Goal: Task Accomplishment & Management: Use online tool/utility

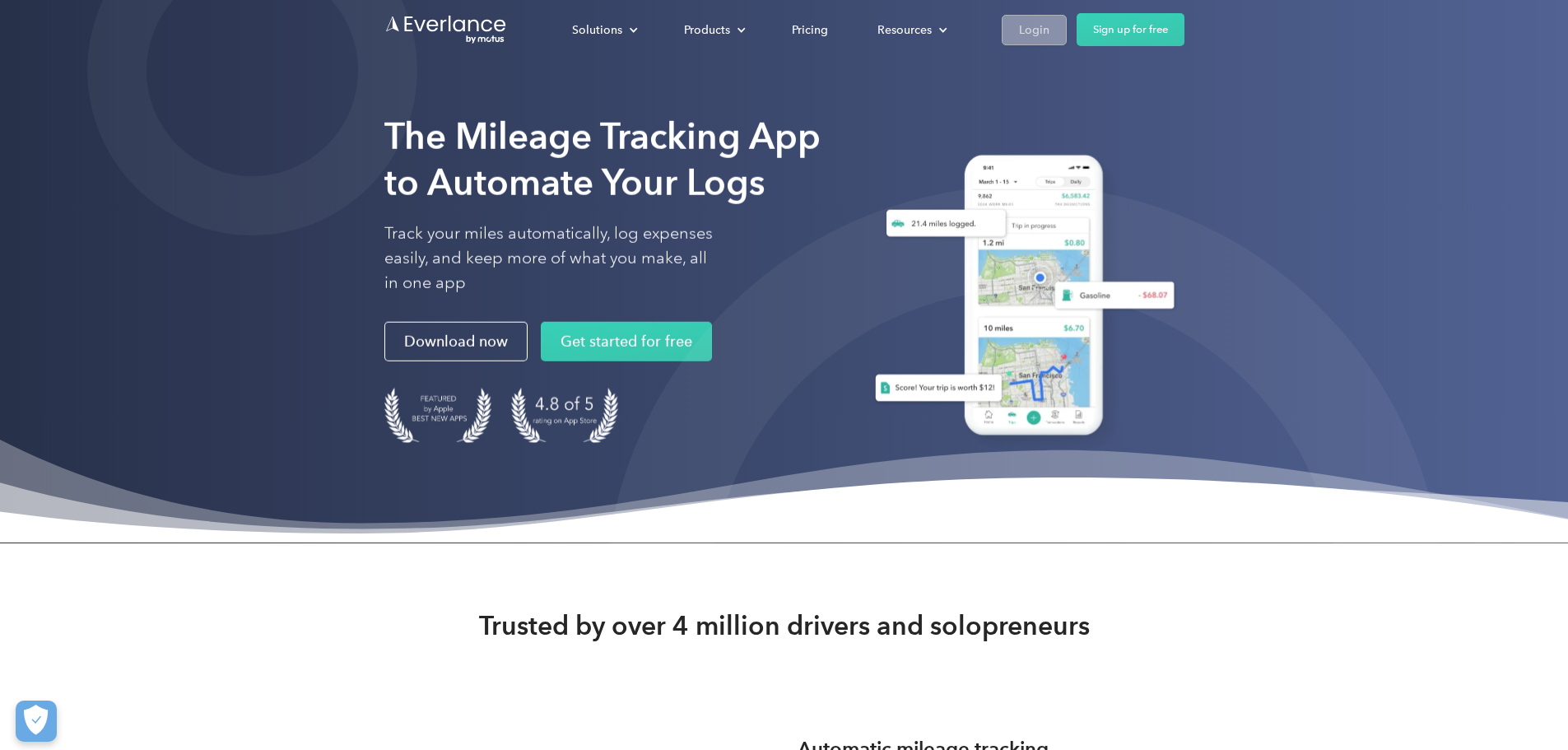
click at [1049, 31] on div "Login" at bounding box center [1034, 30] width 31 height 20
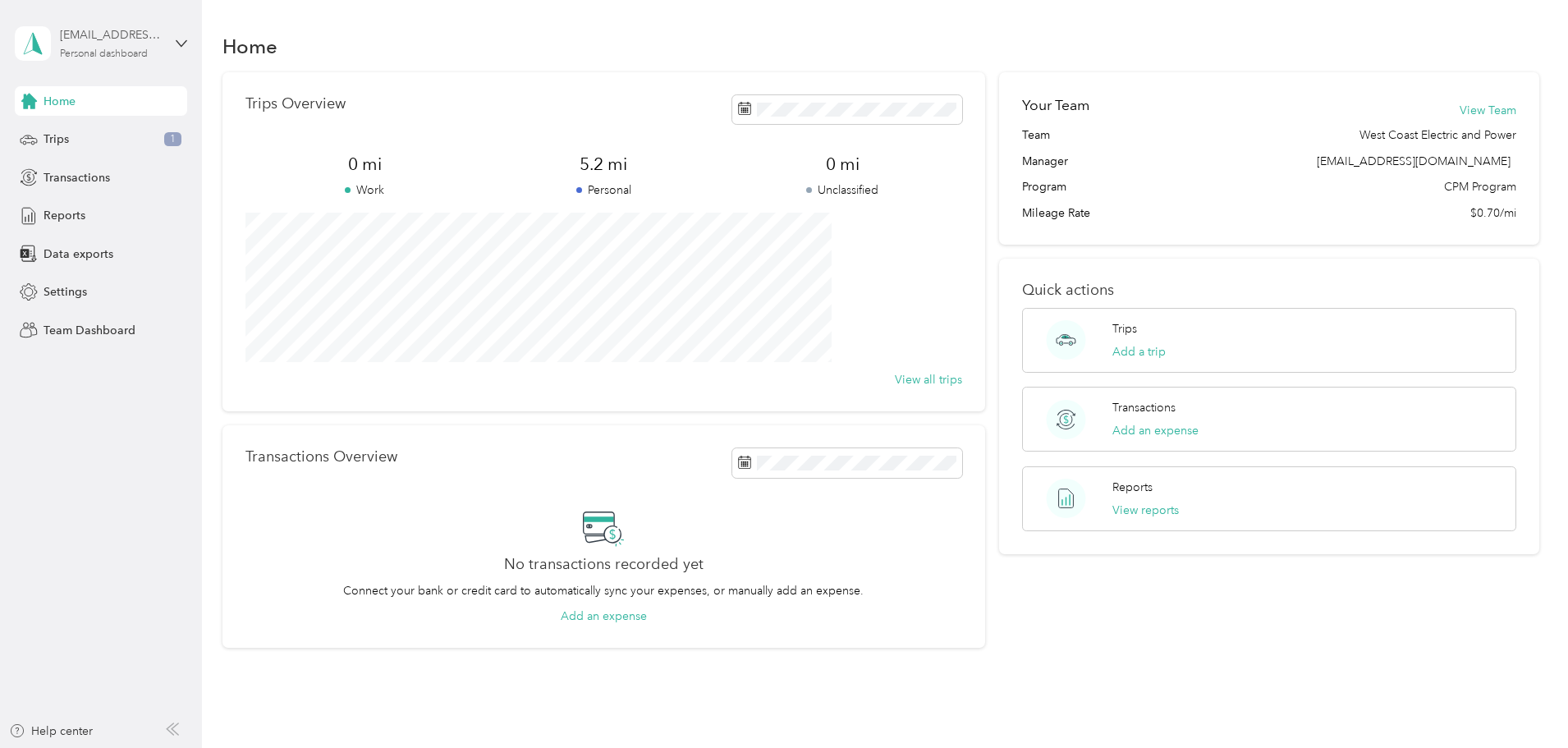
click at [126, 38] on div "[EMAIL_ADDRESS][DOMAIN_NAME]" at bounding box center [111, 35] width 102 height 17
click at [94, 129] on div "Team dashboard" at bounding box center [74, 135] width 88 height 17
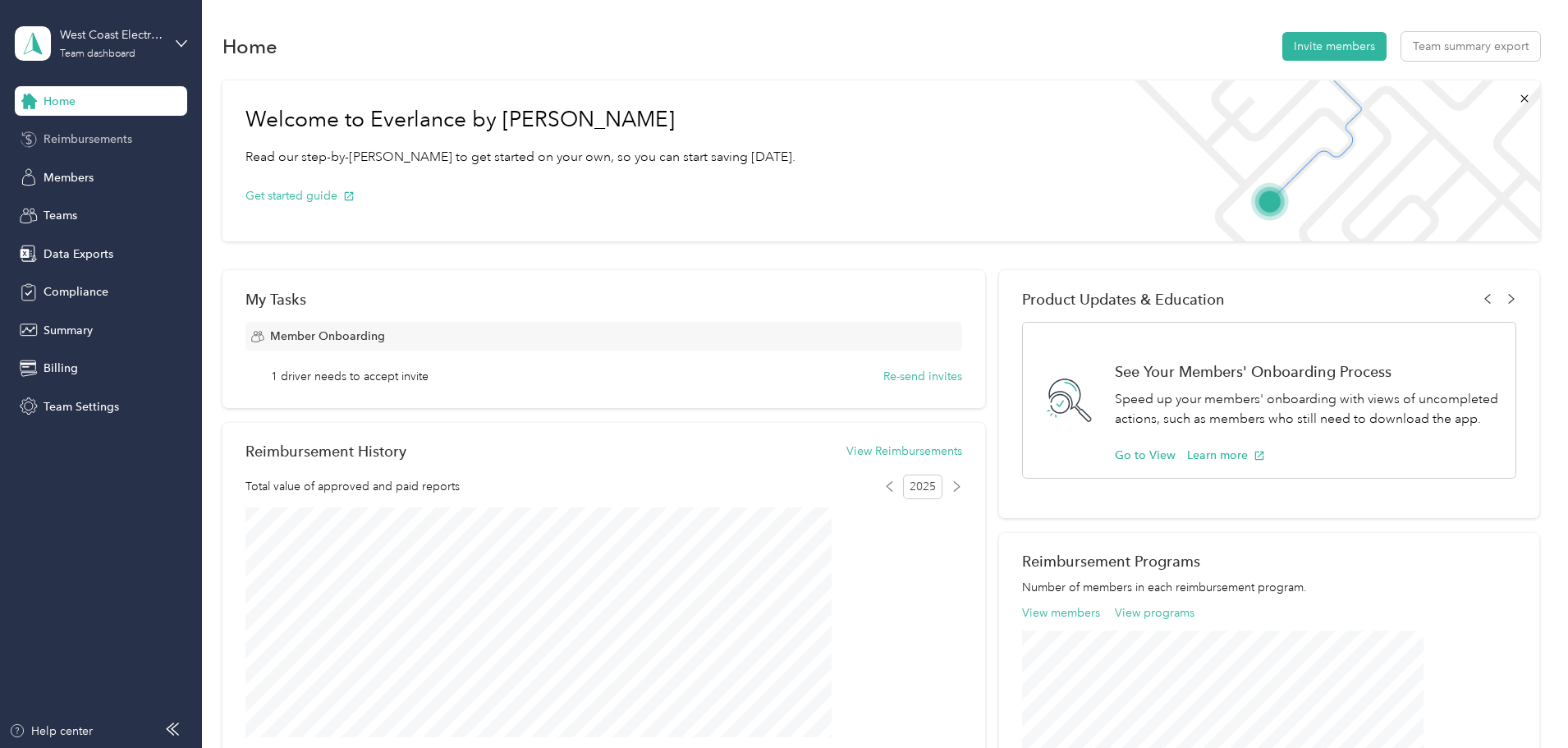
click at [94, 131] on span "Reimbursements" at bounding box center [87, 139] width 89 height 17
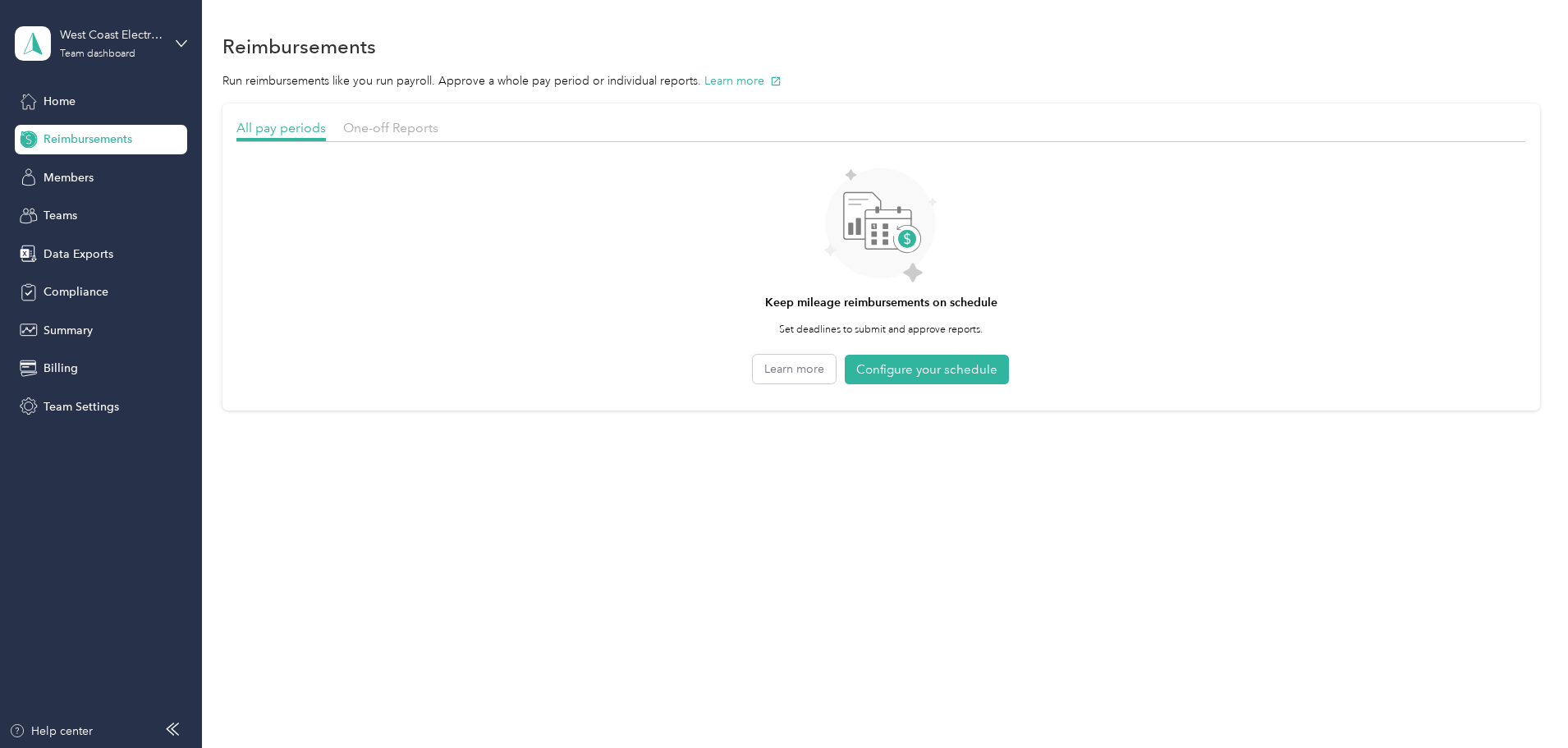
click at [438, 137] on div "One-off Reports" at bounding box center [391, 129] width 96 height 20
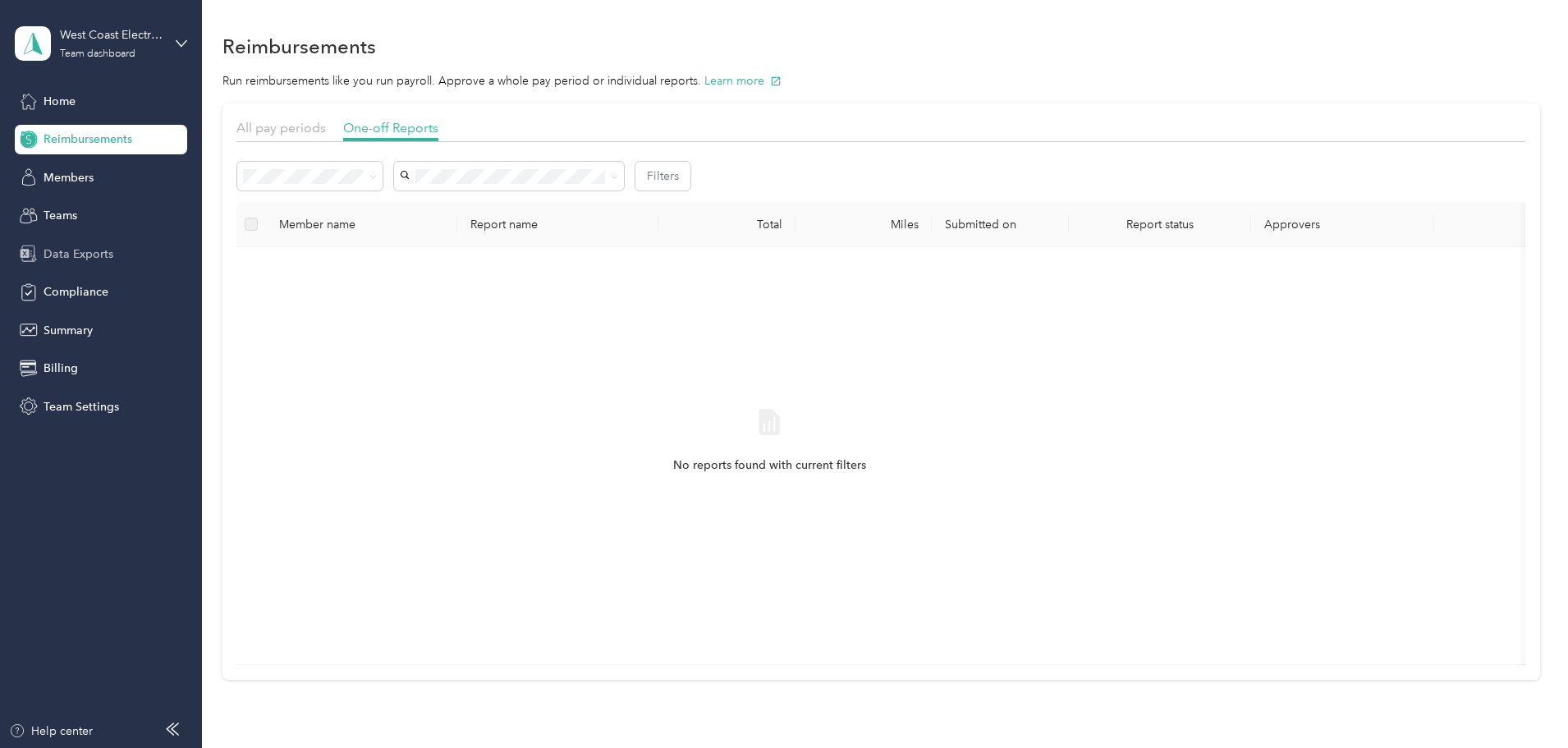
click at [94, 261] on span "Data Exports" at bounding box center [78, 254] width 69 height 17
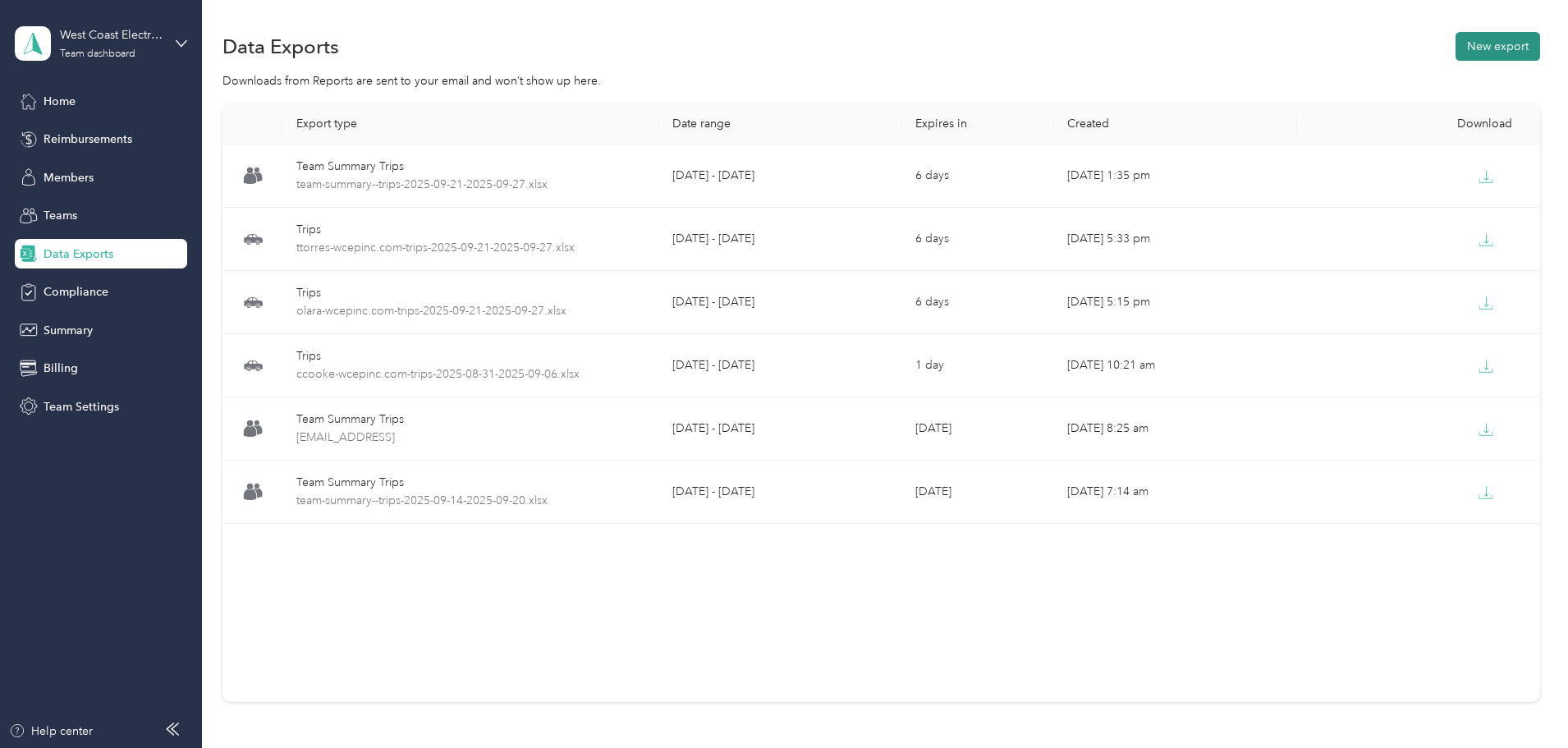
click at [1456, 41] on button "New export" at bounding box center [1498, 47] width 85 height 29
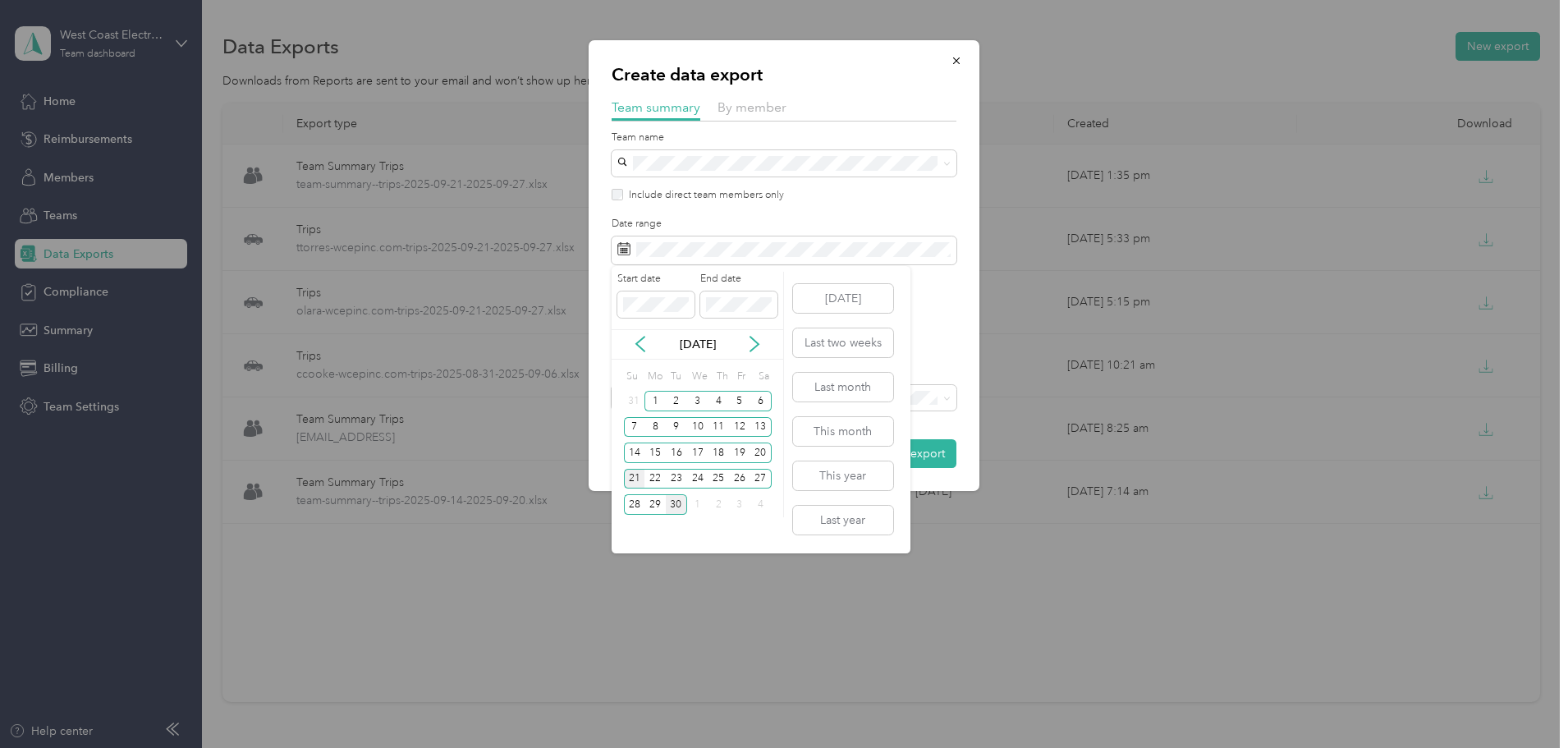
click at [633, 476] on div "21" at bounding box center [634, 479] width 21 height 20
click at [765, 485] on div "27" at bounding box center [760, 479] width 21 height 20
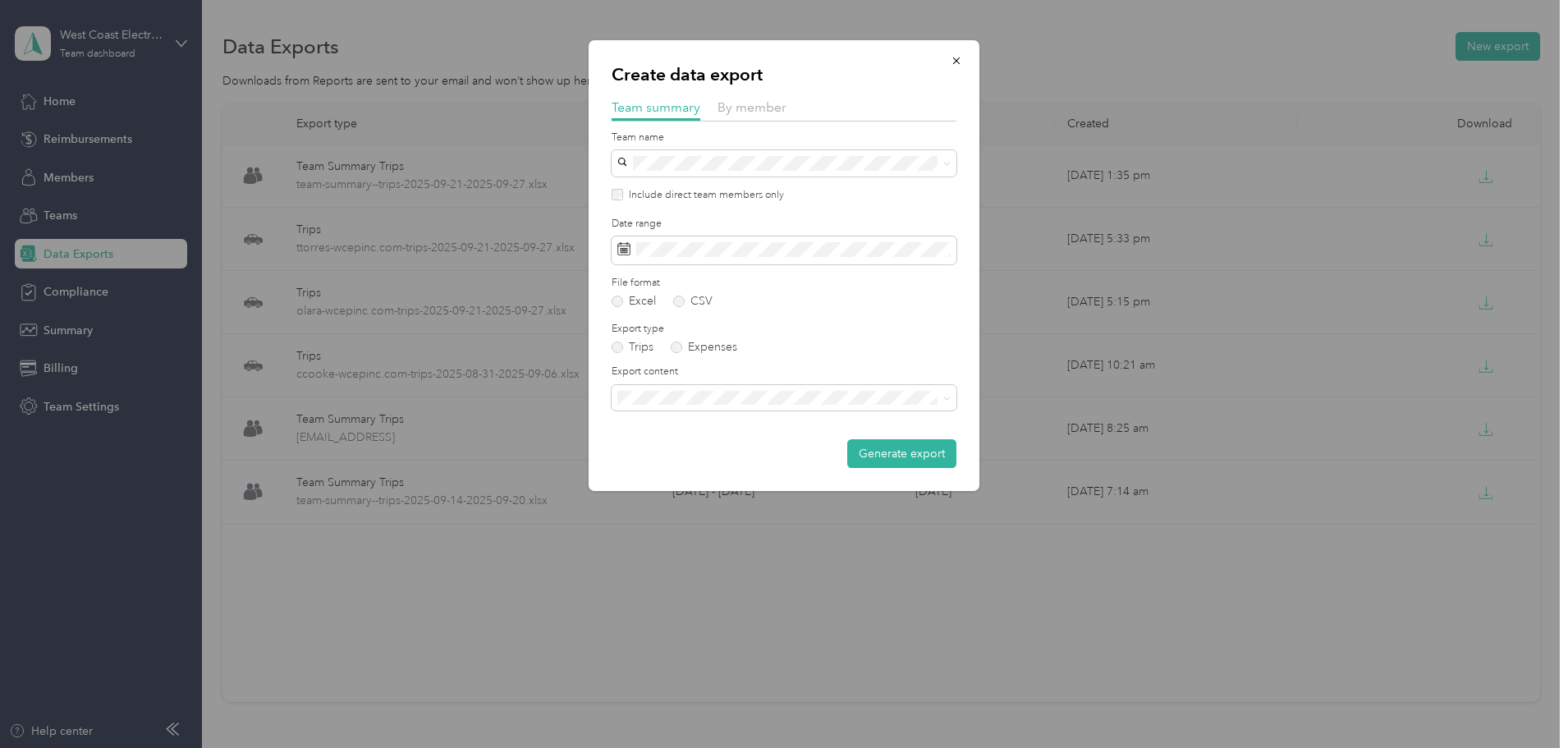
click at [703, 448] on span "Summary and full trips list" at bounding box center [688, 452] width 131 height 14
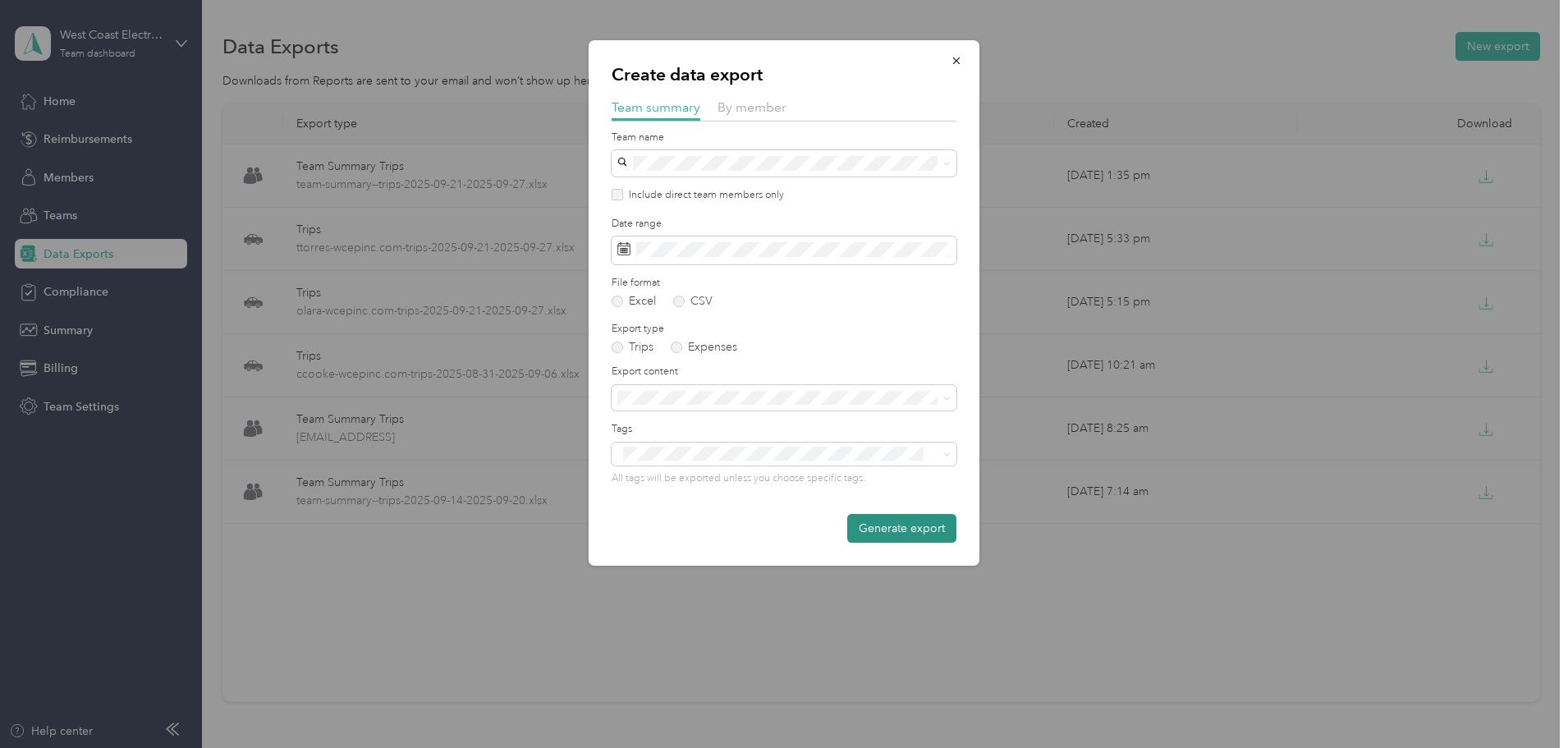
click at [887, 526] on button "Generate export" at bounding box center [901, 528] width 109 height 29
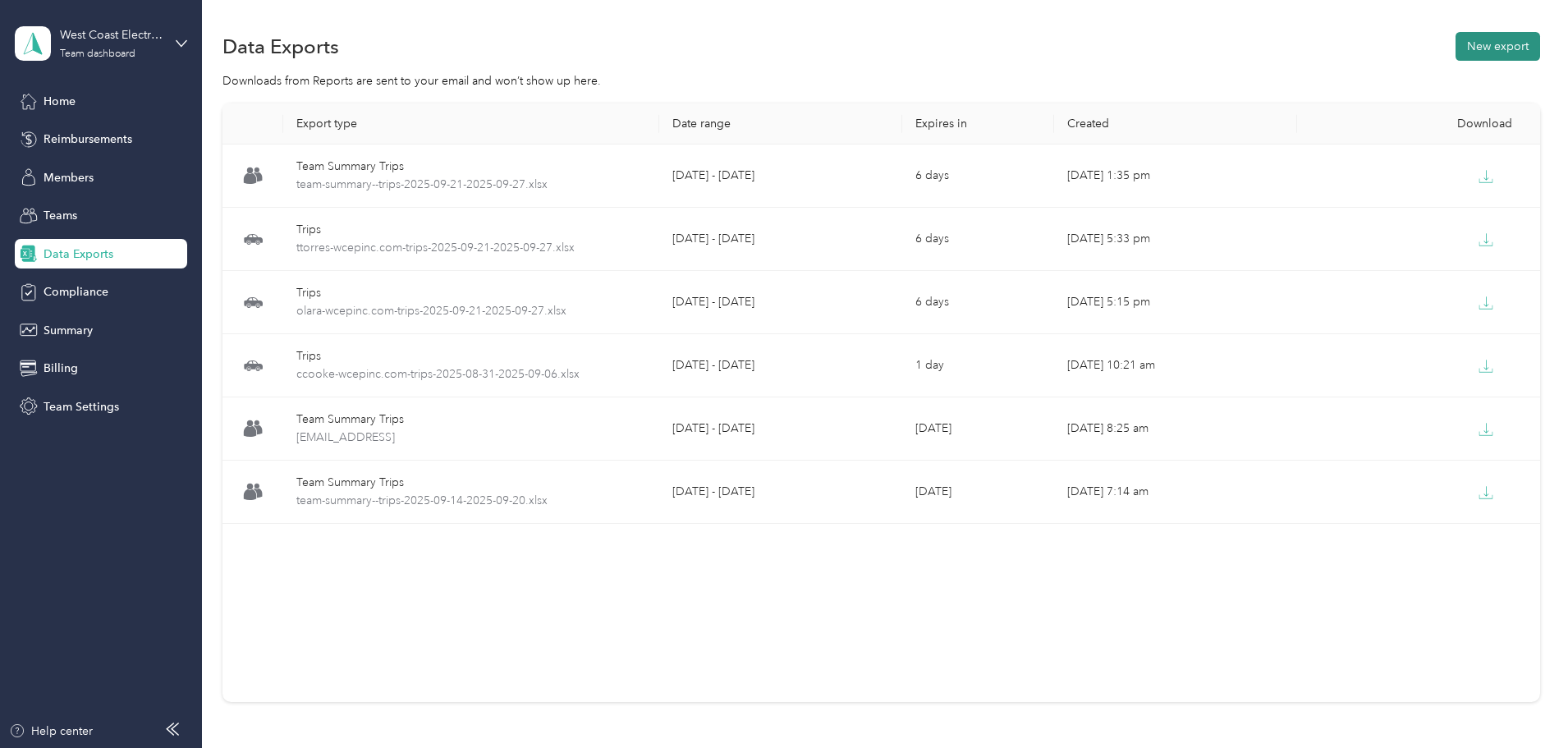
click at [1456, 55] on button "New export" at bounding box center [1498, 47] width 85 height 29
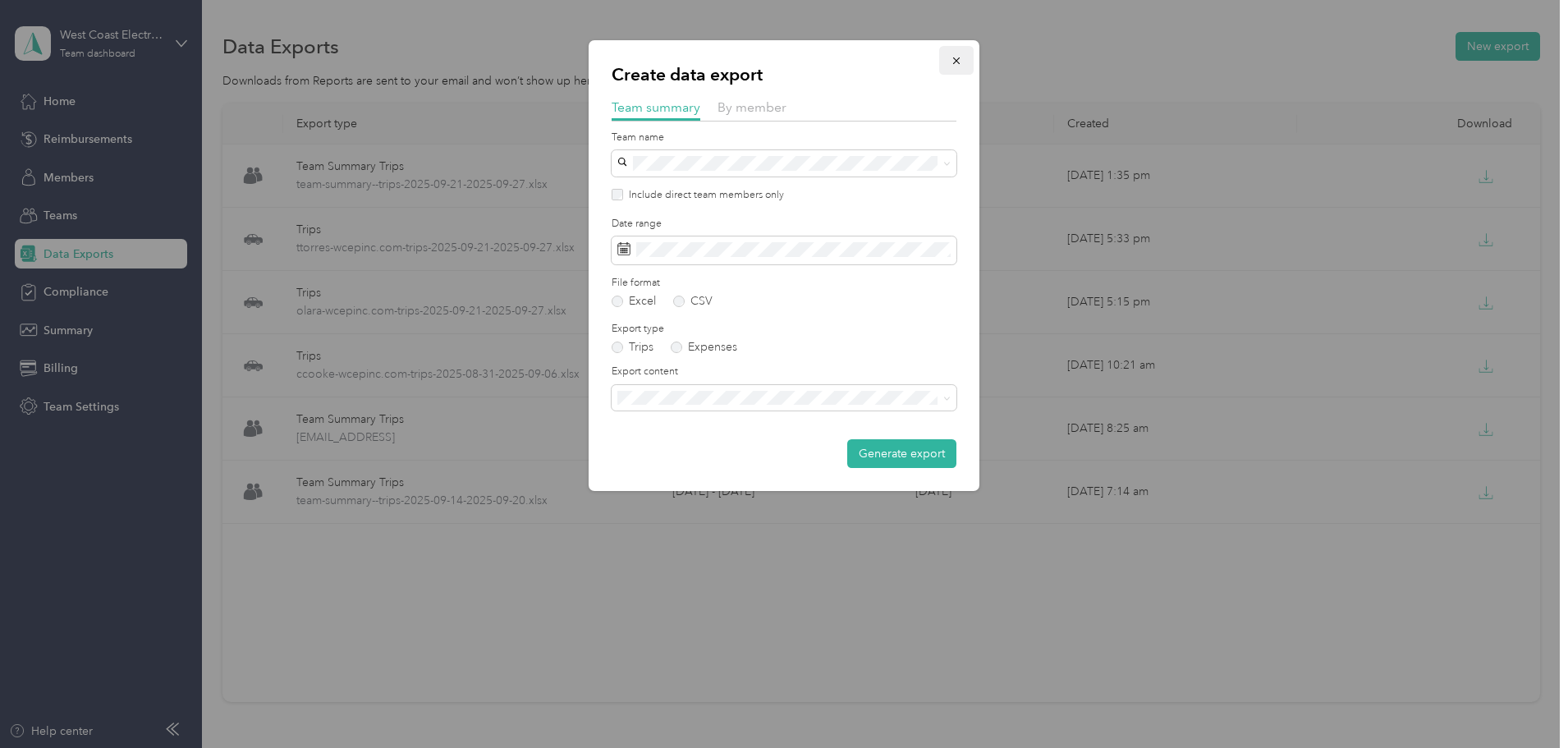
click at [958, 63] on icon "button" at bounding box center [957, 61] width 7 height 7
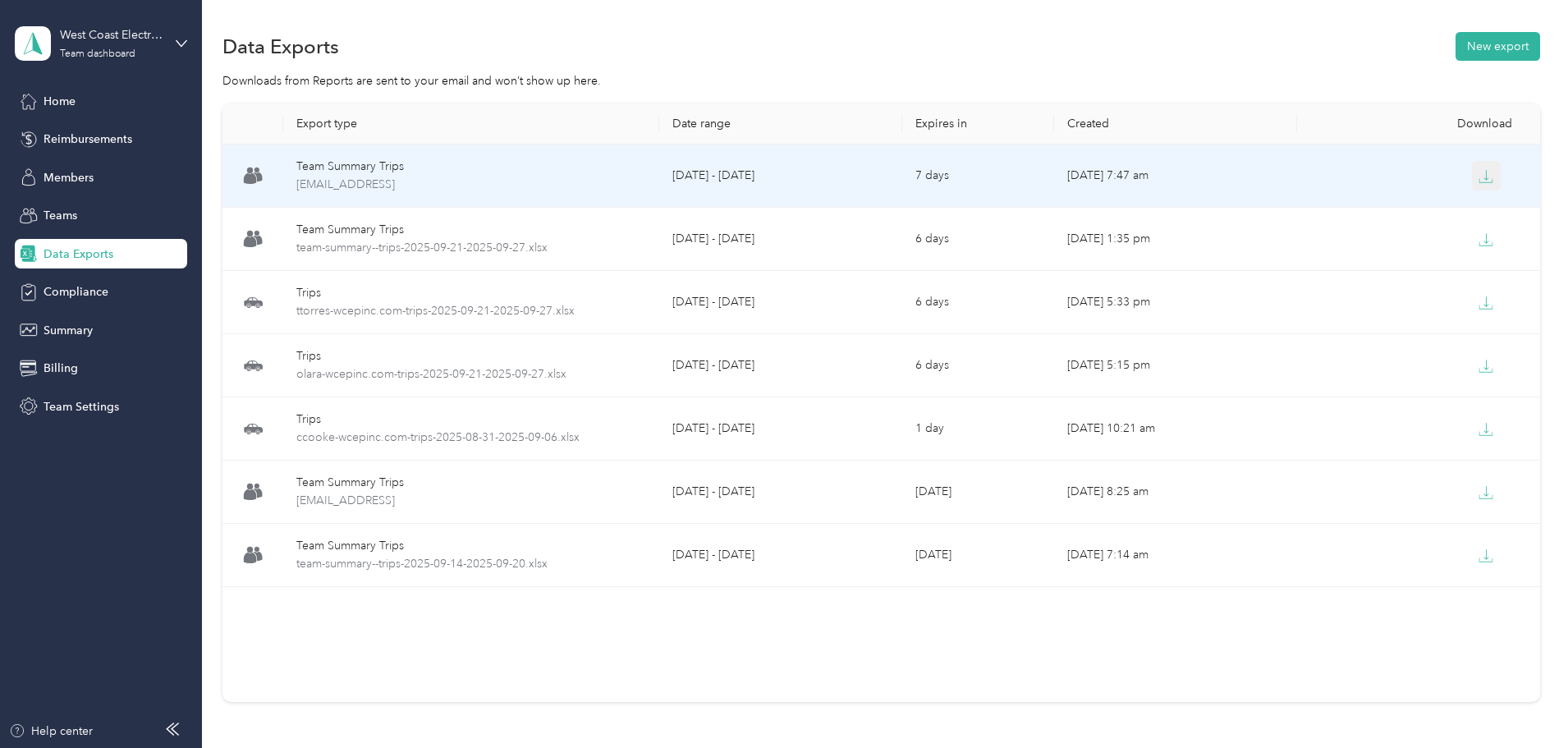
click at [1479, 182] on icon "button" at bounding box center [1486, 181] width 14 height 3
